Goal: Information Seeking & Learning: Learn about a topic

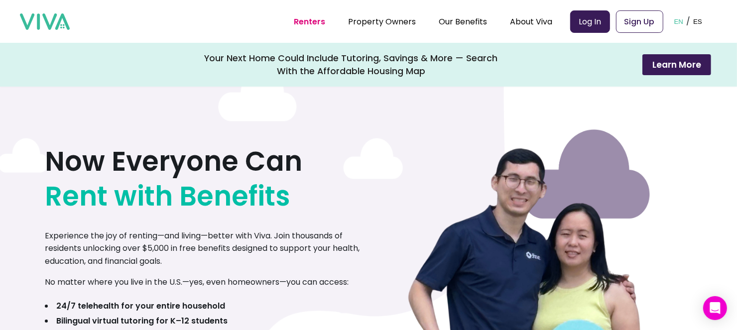
click at [595, 20] on link "Log In" at bounding box center [590, 21] width 40 height 22
click at [652, 21] on link "Sign Up" at bounding box center [639, 21] width 47 height 22
click at [698, 61] on button "Learn More" at bounding box center [677, 64] width 69 height 21
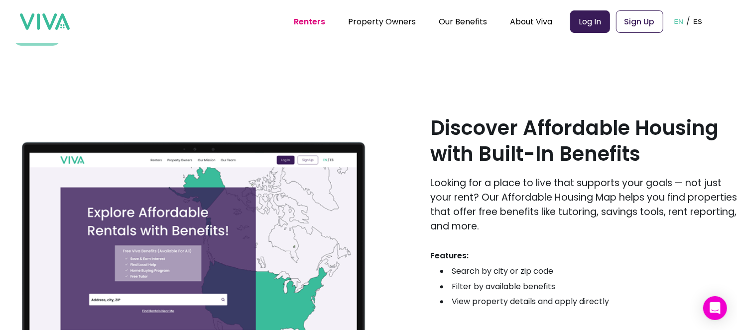
scroll to position [1715, 0]
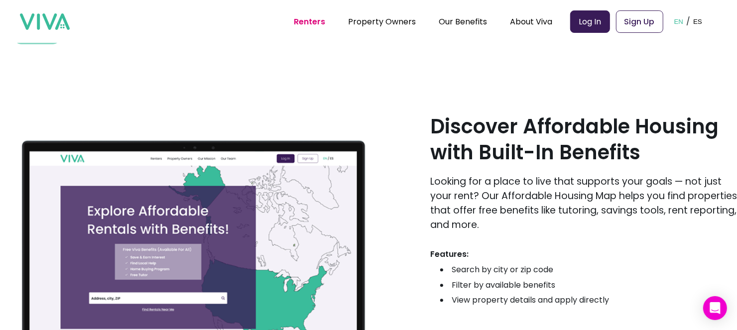
click at [55, 20] on img at bounding box center [45, 21] width 50 height 17
click at [58, 24] on img at bounding box center [45, 21] width 50 height 17
click at [42, 25] on img at bounding box center [45, 21] width 50 height 17
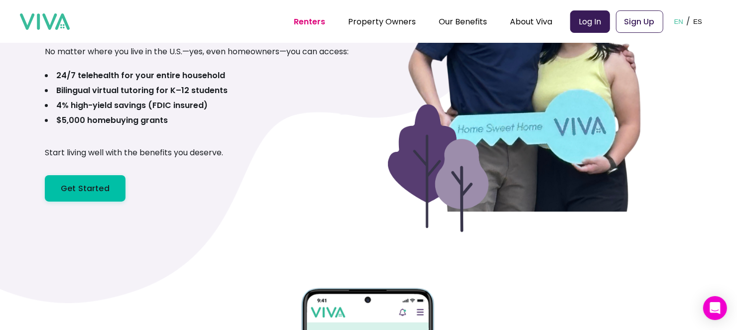
scroll to position [0, 0]
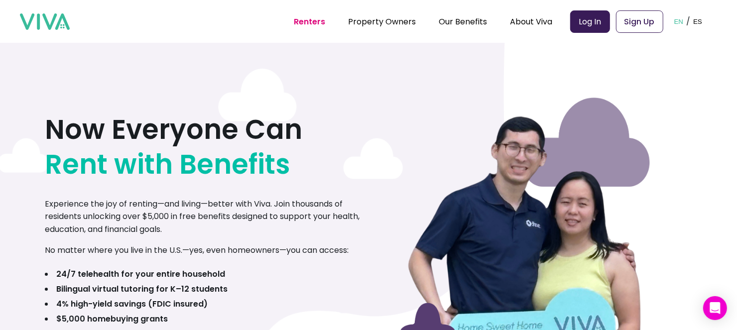
click at [46, 17] on img at bounding box center [45, 21] width 50 height 17
click at [49, 14] on img at bounding box center [45, 21] width 50 height 17
click at [411, 22] on link "Property Owners" at bounding box center [382, 21] width 68 height 11
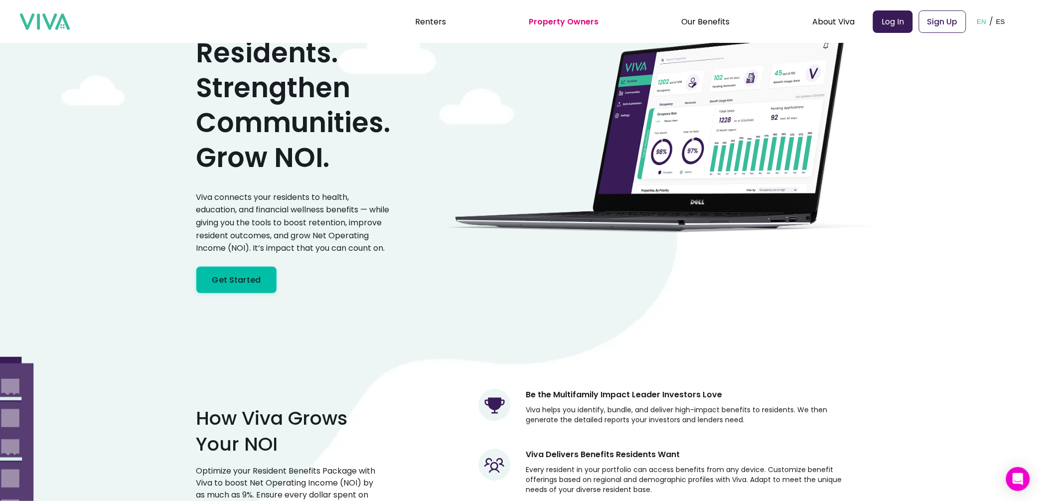
scroll to position [187, 0]
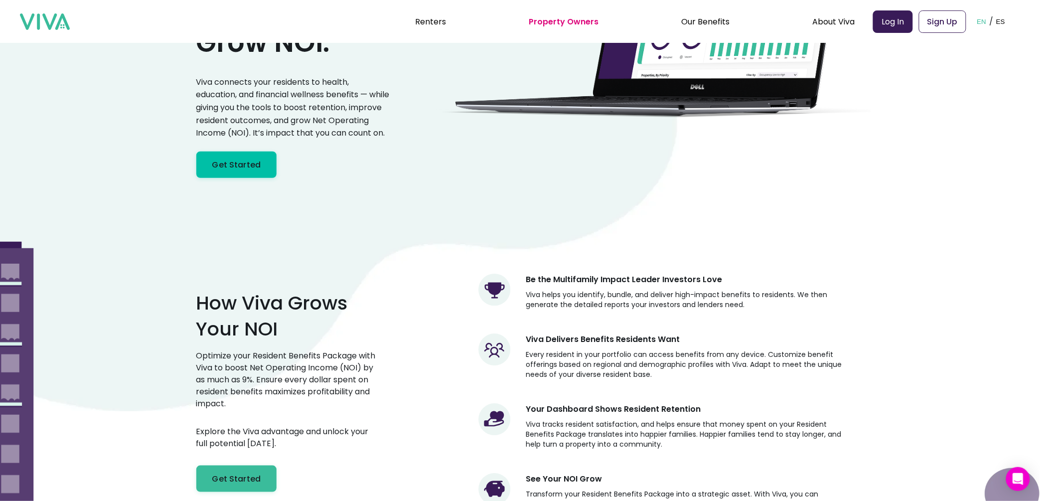
click at [439, 330] on div "How Viva Grows Your NOI Optimize your Resident Benefits Package with Viva to bo…" at bounding box center [520, 395] width 648 height 307
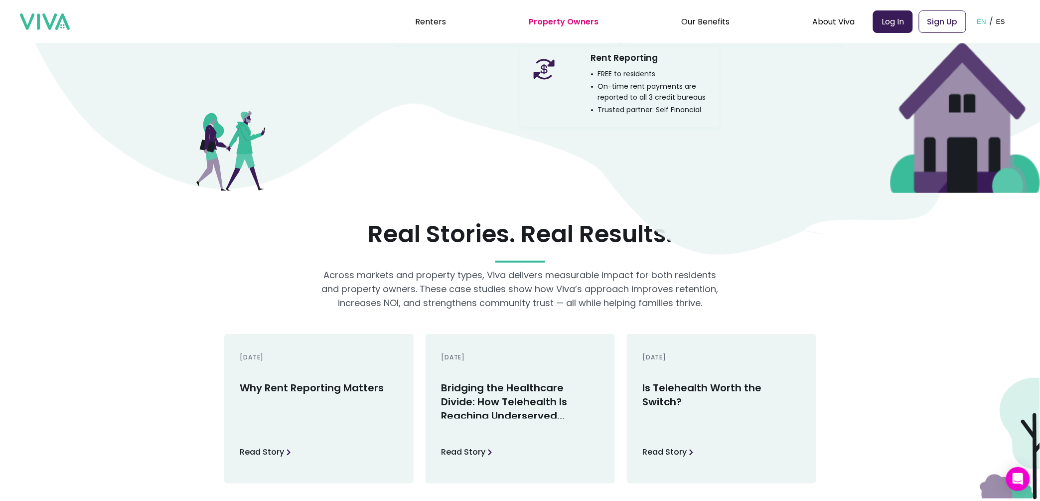
scroll to position [1619, 0]
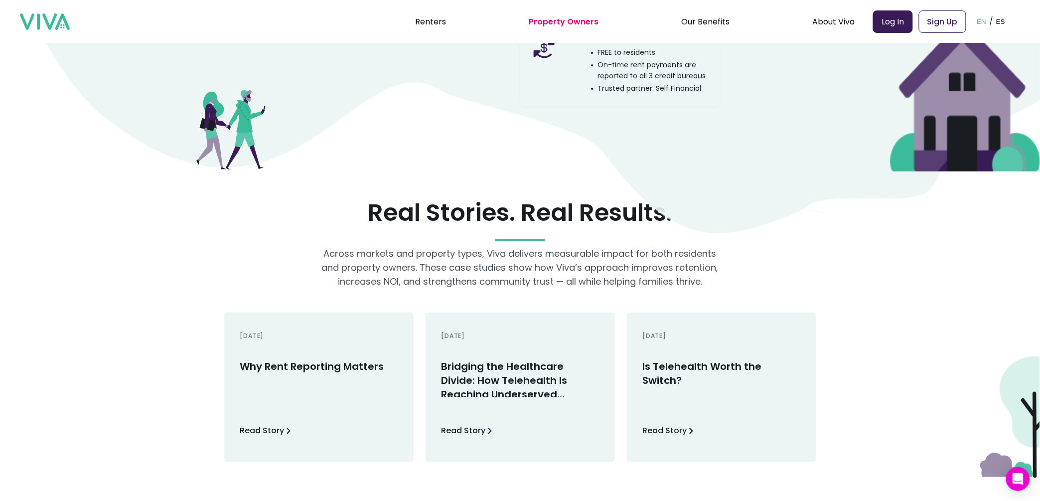
click at [243, 255] on div "Real Stories. Real Results. Across markets and property types, Viva delivers me…" at bounding box center [520, 324] width 648 height 291
click at [737, 330] on section "Real Stories. Real Results. Across markets and property types, Viva delivers me…" at bounding box center [520, 324] width 1040 height 291
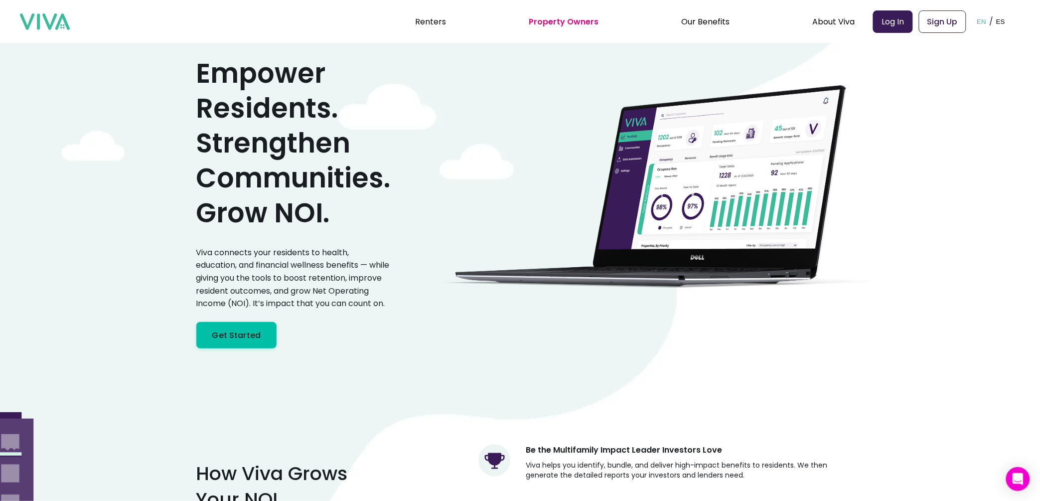
scroll to position [0, 0]
